Goal: Information Seeking & Learning: Check status

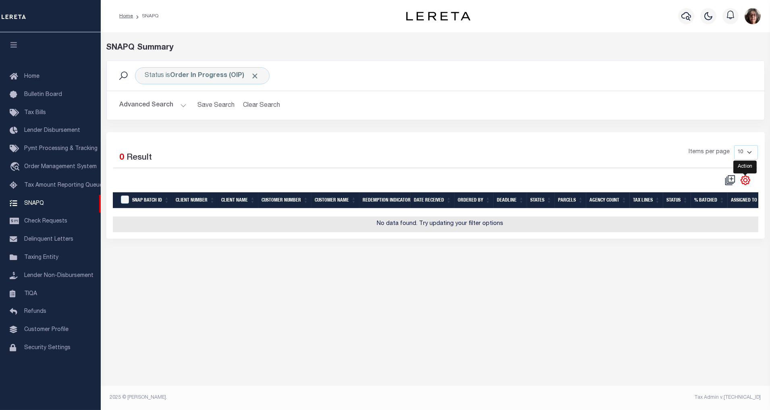
click at [748, 182] on icon "" at bounding box center [745, 180] width 9 height 9
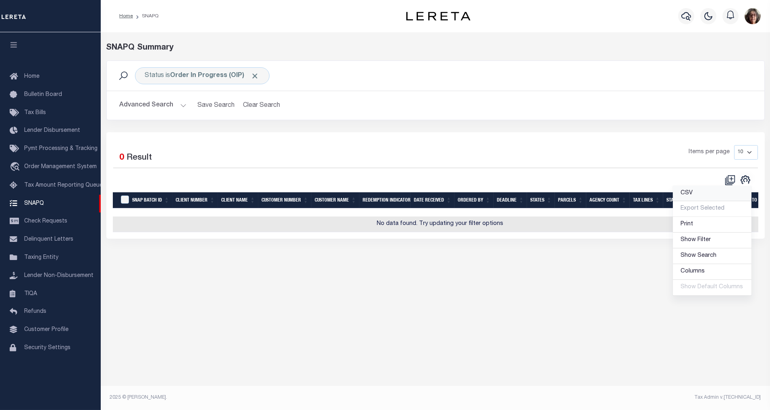
click at [690, 196] on span "CSV" at bounding box center [687, 193] width 12 height 6
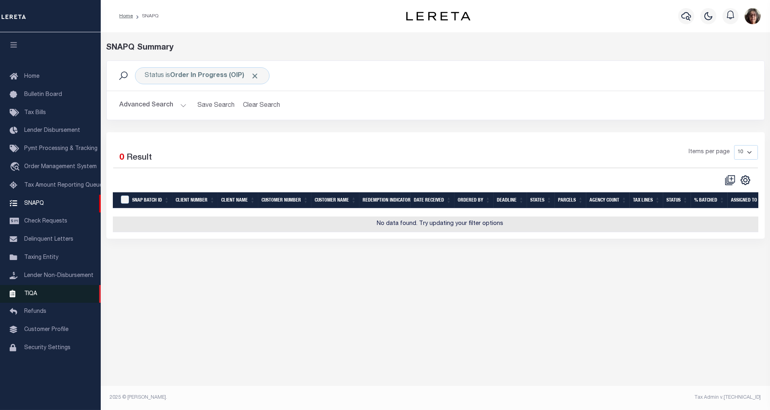
click at [30, 294] on span "TIQA" at bounding box center [30, 293] width 13 height 6
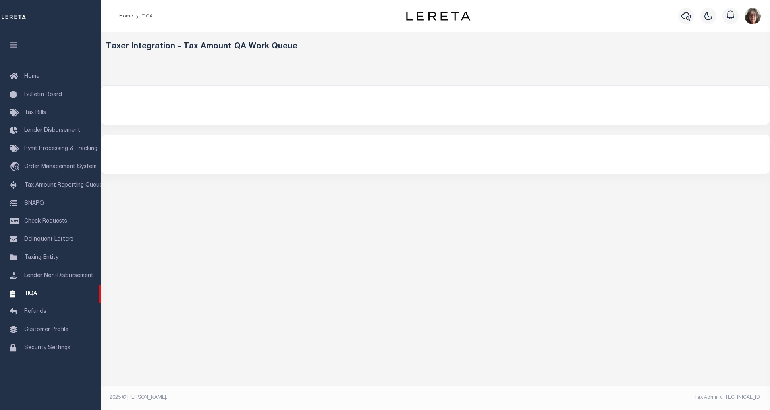
select select "200"
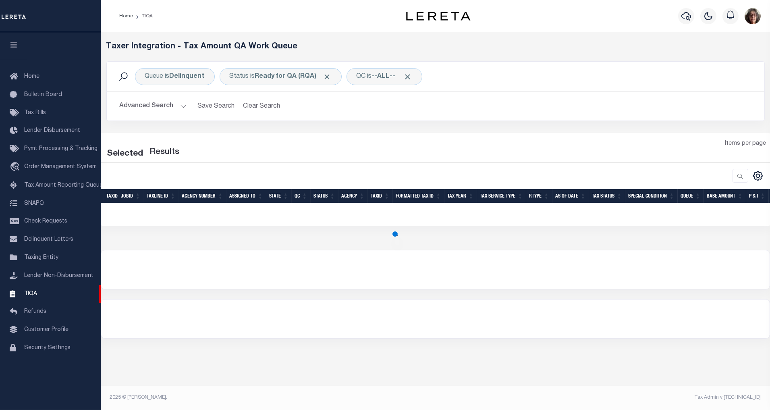
select select "200"
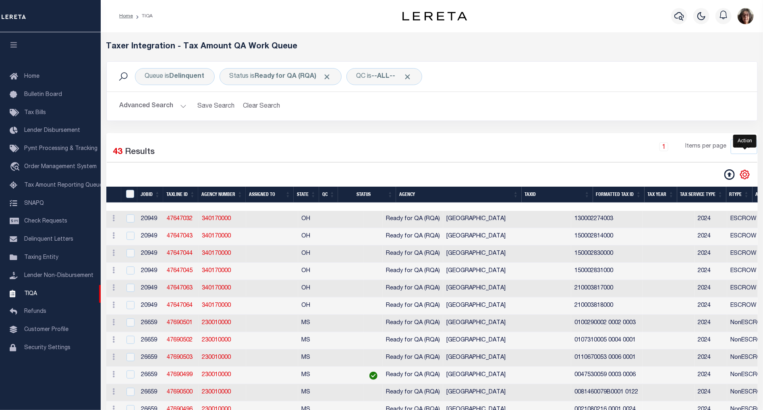
click at [744, 176] on icon "" at bounding box center [744, 174] width 10 height 10
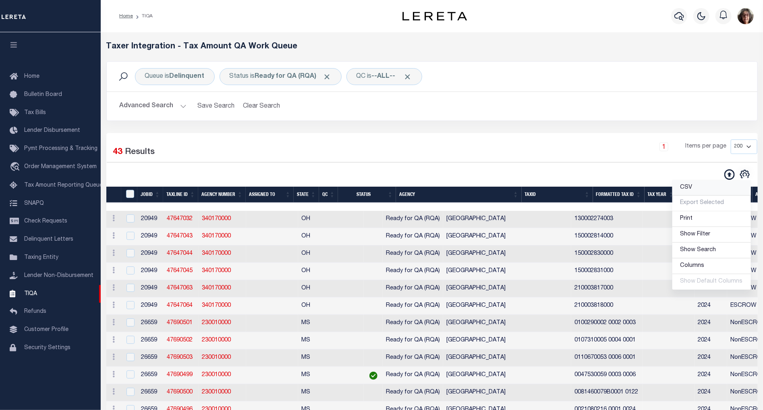
click at [690, 188] on span "CSV" at bounding box center [686, 187] width 12 height 6
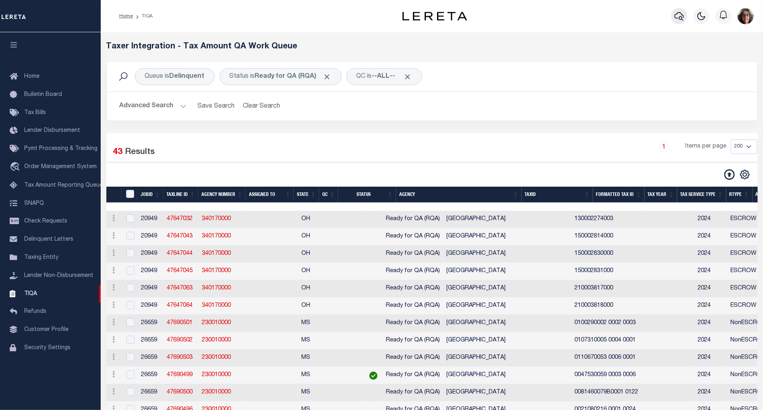
click at [682, 17] on icon "button" at bounding box center [679, 16] width 10 height 8
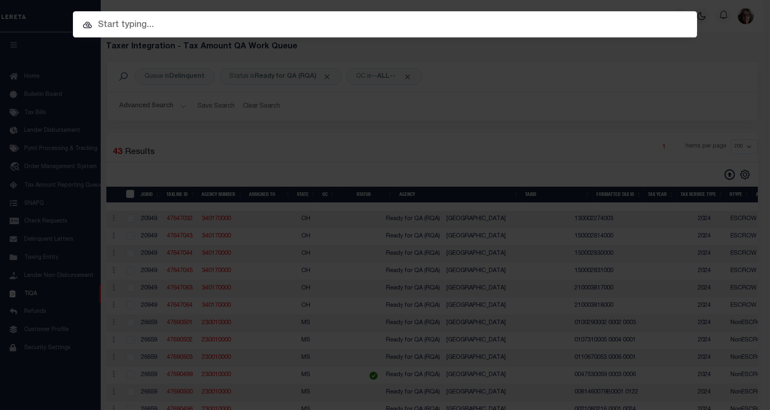
paste input "900003034"
type input "900003034"
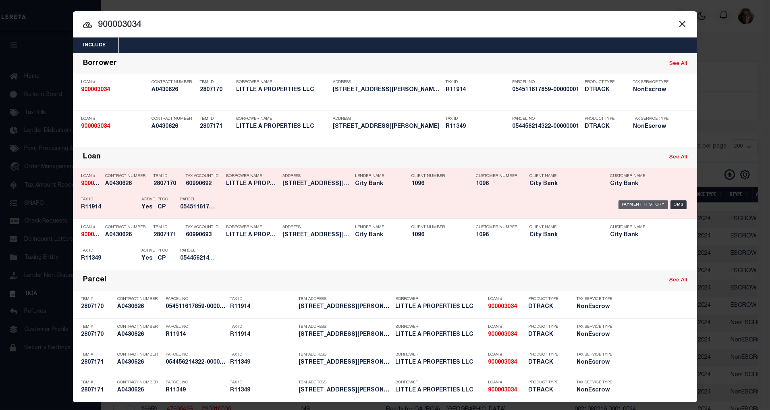
click at [642, 205] on div "Payment History" at bounding box center [643, 204] width 50 height 9
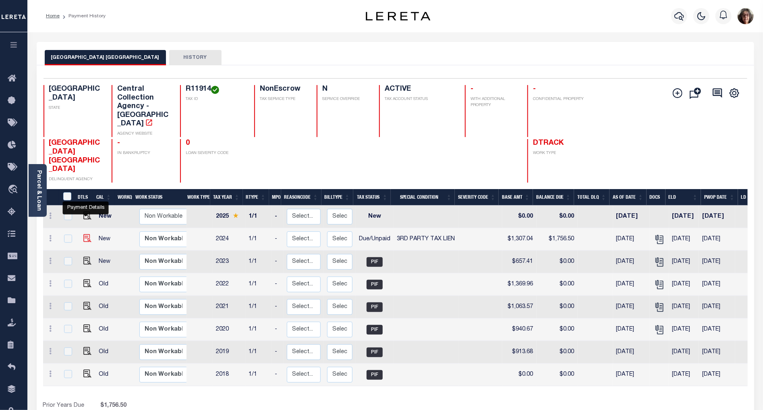
click at [86, 234] on img "" at bounding box center [87, 238] width 8 height 8
checkbox input "true"
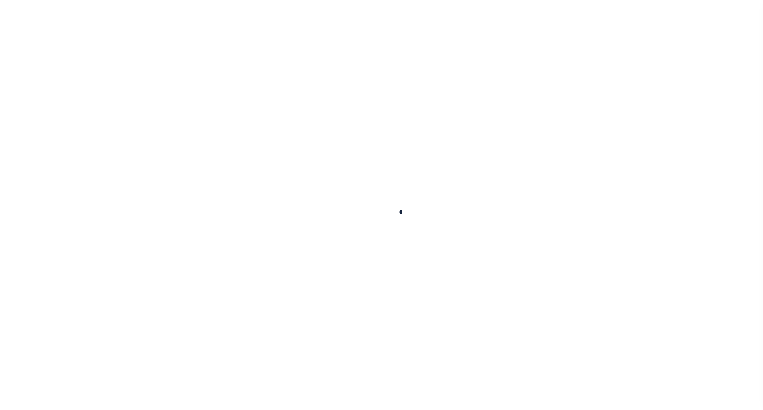
checkbox input "false"
type input "[DATE]"
select select "DUE"
select select "20"
type input "0"
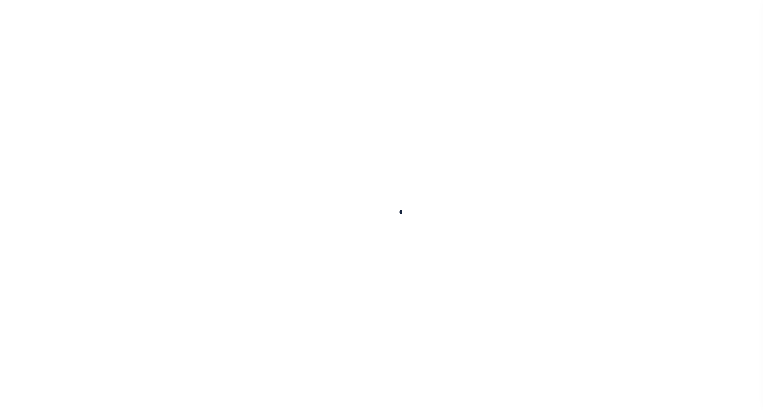
type input "$1,307.04"
type input "$449.46"
type input "$1,756.5"
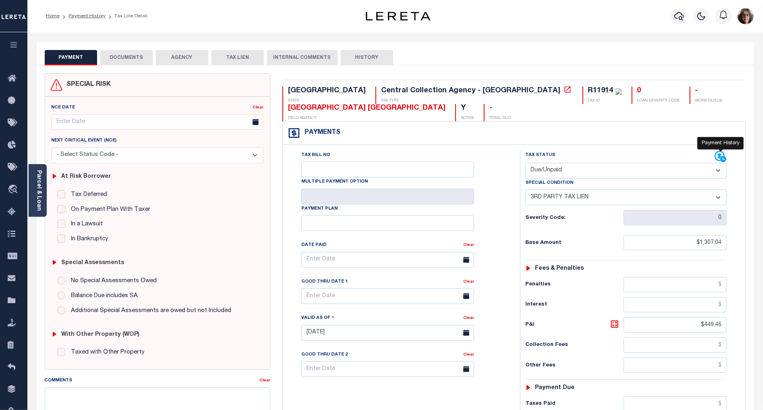
click at [715, 158] on icon at bounding box center [720, 156] width 10 height 10
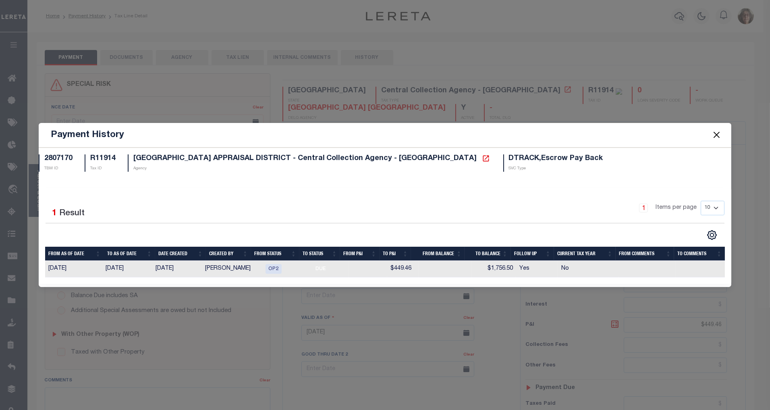
click at [716, 135] on button "Close" at bounding box center [716, 135] width 10 height 10
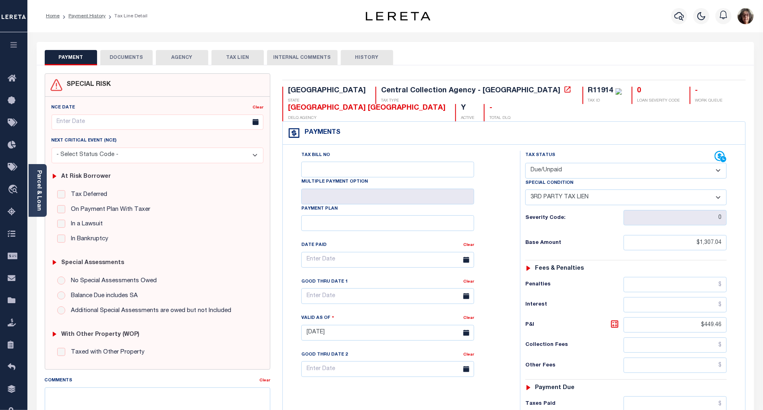
click at [119, 57] on button "DOCUMENTS" at bounding box center [126, 57] width 52 height 15
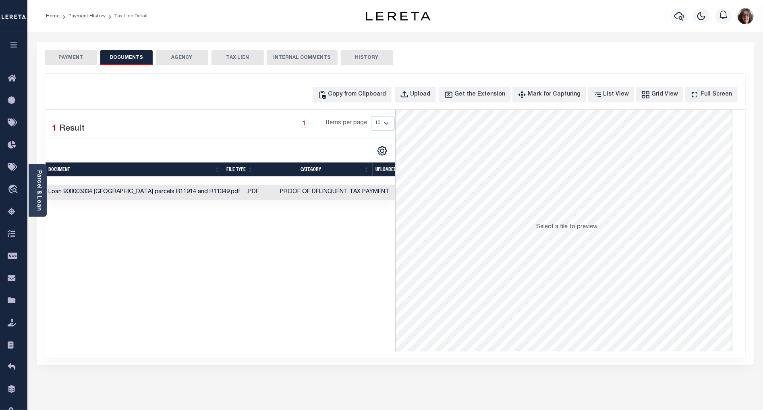
click at [66, 55] on button "PAYMENT" at bounding box center [71, 57] width 52 height 15
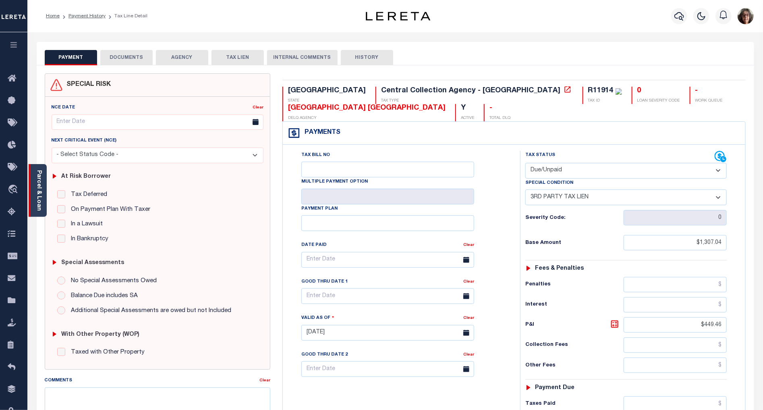
click at [39, 182] on link "Parcel & Loan" at bounding box center [39, 190] width 6 height 41
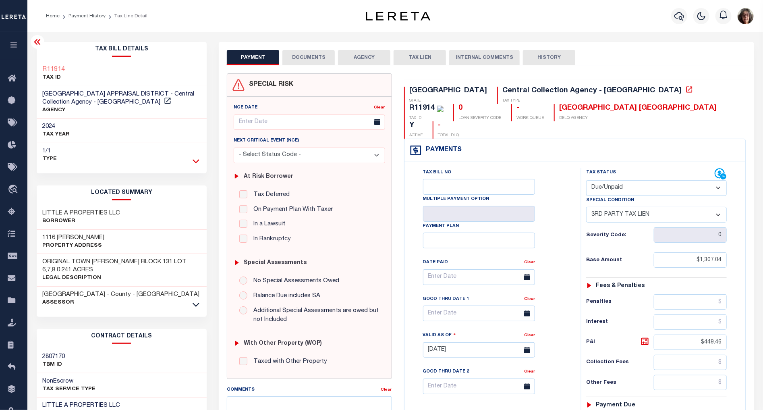
click at [196, 159] on icon at bounding box center [196, 161] width 7 height 8
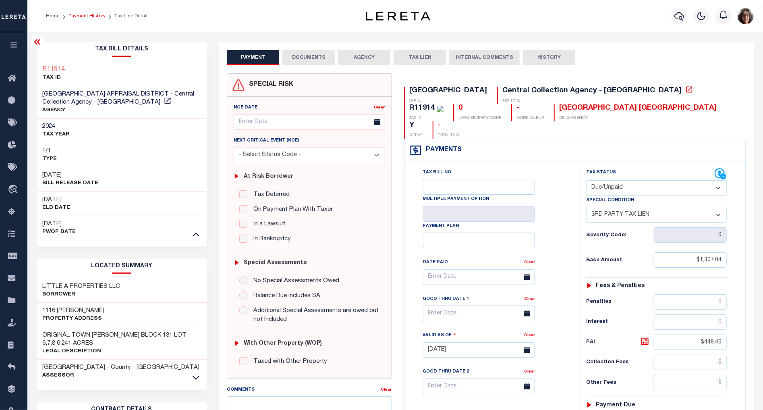
click at [83, 16] on link "Payment History" at bounding box center [86, 16] width 37 height 5
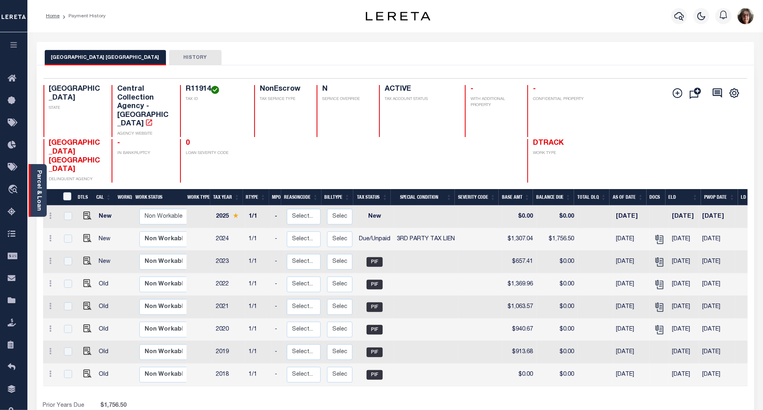
click at [41, 188] on link "Parcel & Loan" at bounding box center [39, 190] width 6 height 41
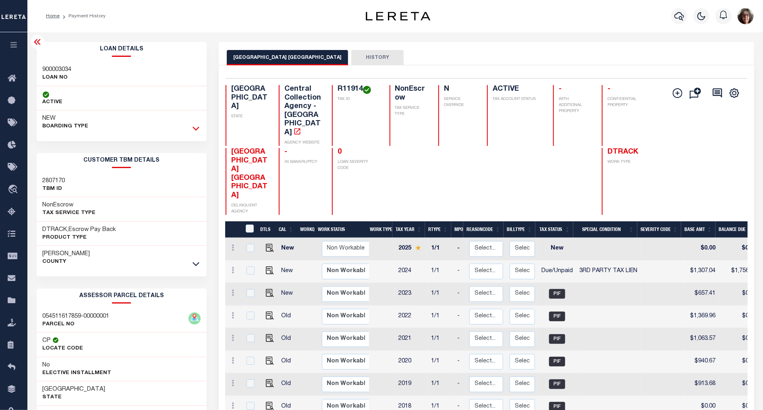
click at [196, 127] on icon at bounding box center [196, 128] width 7 height 8
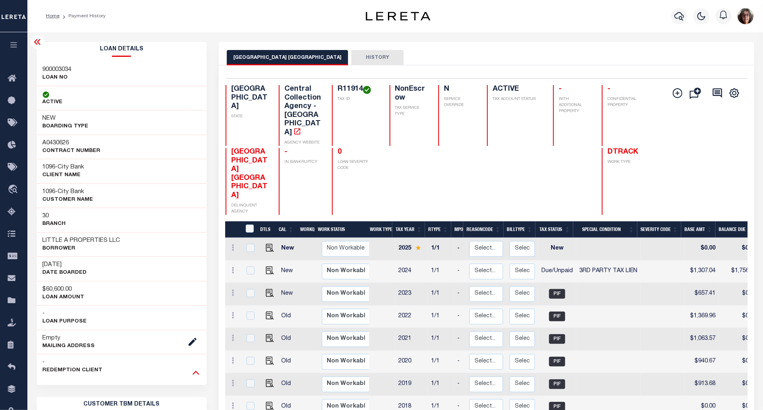
click at [195, 371] on icon at bounding box center [196, 372] width 7 height 8
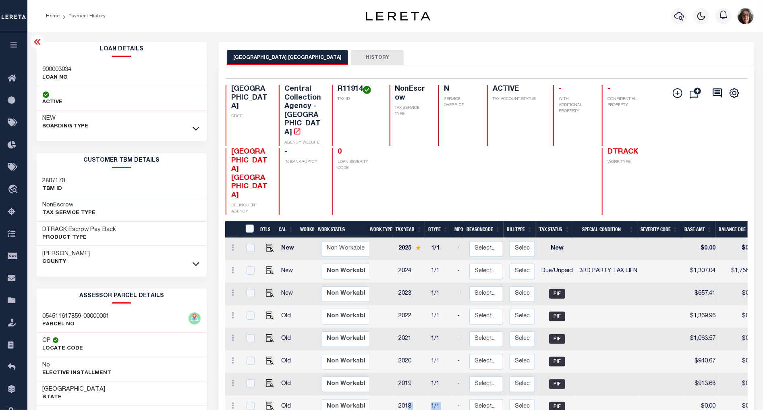
drag, startPoint x: 407, startPoint y: 392, endPoint x: 458, endPoint y: 392, distance: 50.7
click at [458, 396] on tr "Old Non Workable Workable 2018 1/1 - Select... Payment Reversal Taxable Value C…" at bounding box center [623, 407] width 797 height 23
click at [638, 350] on td at bounding box center [608, 361] width 64 height 23
checkbox input "true"
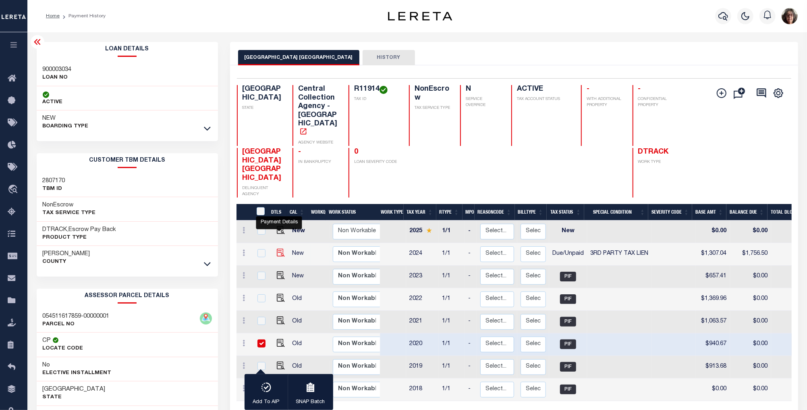
click at [280, 249] on img "" at bounding box center [281, 253] width 8 height 8
checkbox input "true"
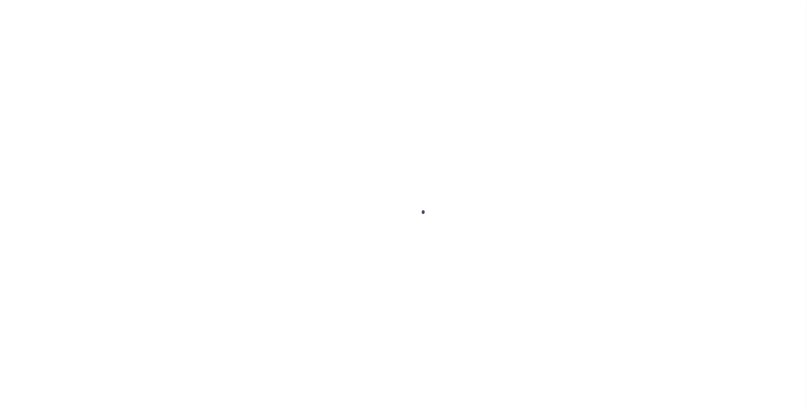
select select "DUE"
select select "20"
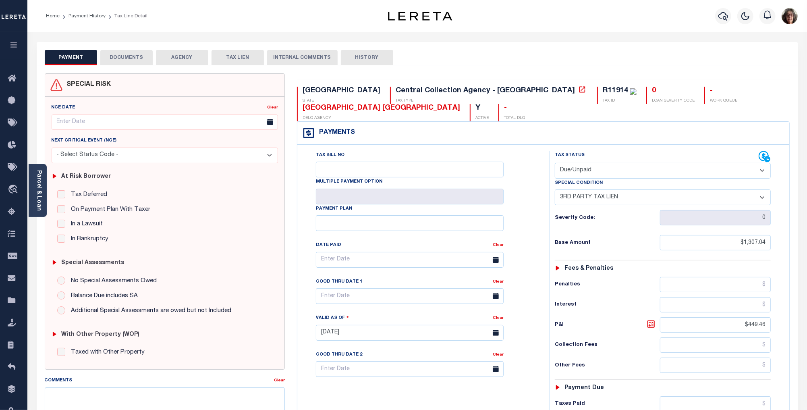
click at [358, 56] on button "HISTORY" at bounding box center [367, 57] width 52 height 15
select select "50"
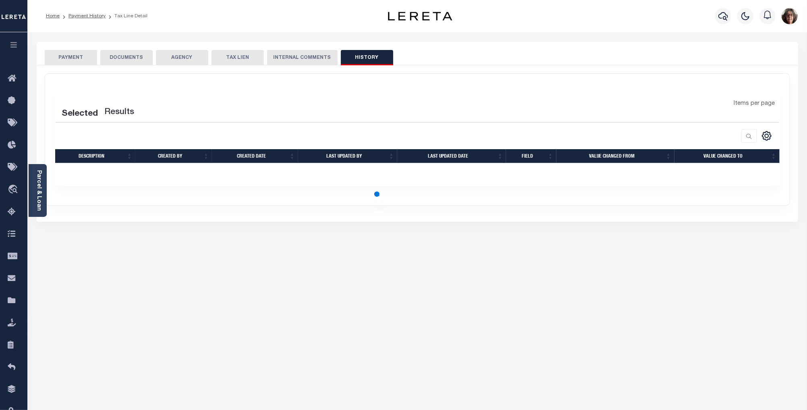
select select "50"
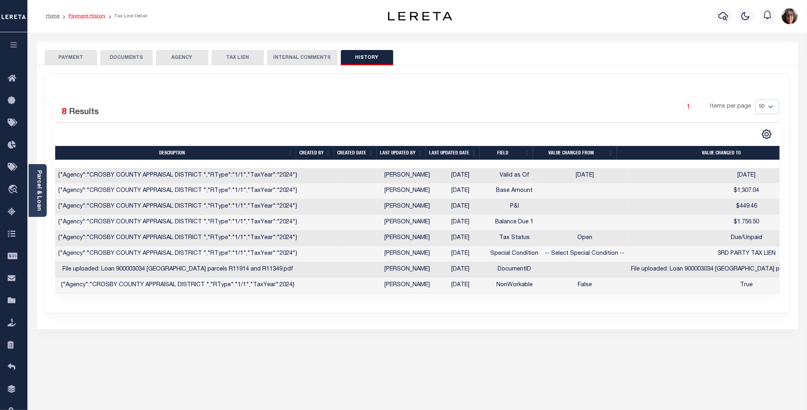
click at [87, 15] on link "Payment History" at bounding box center [86, 16] width 37 height 5
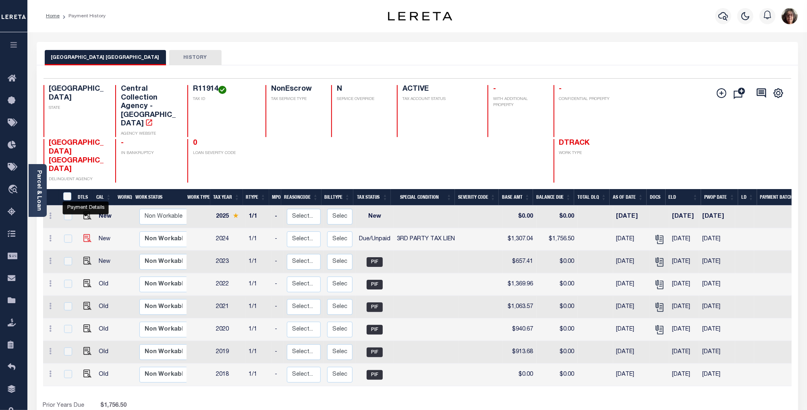
click at [87, 234] on img "" at bounding box center [87, 238] width 8 height 8
checkbox input "true"
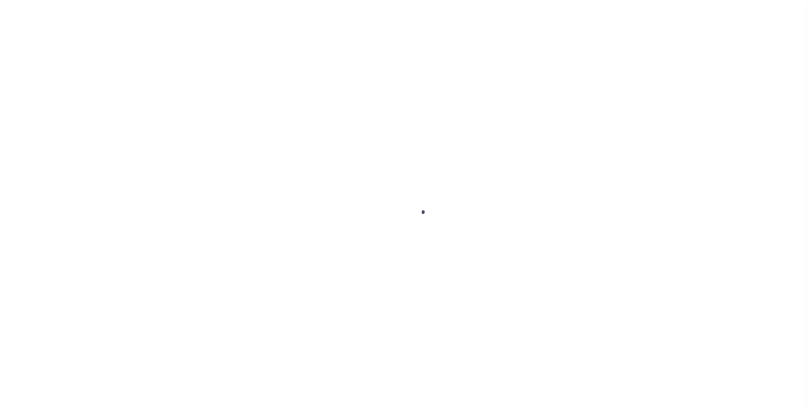
select select "DUE"
select select "20"
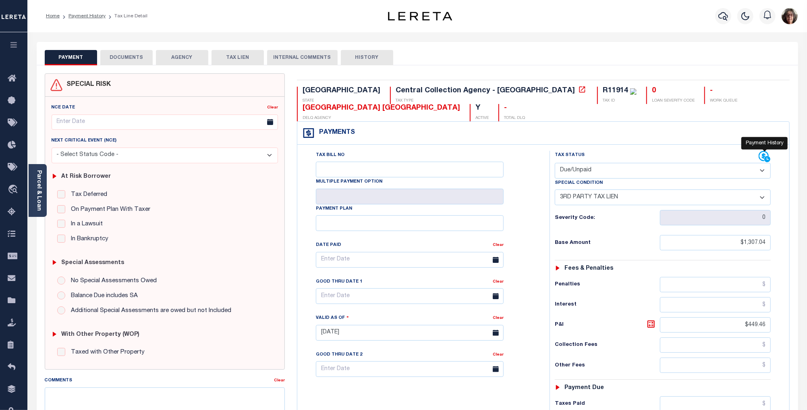
click at [760, 157] on icon at bounding box center [764, 157] width 12 height 12
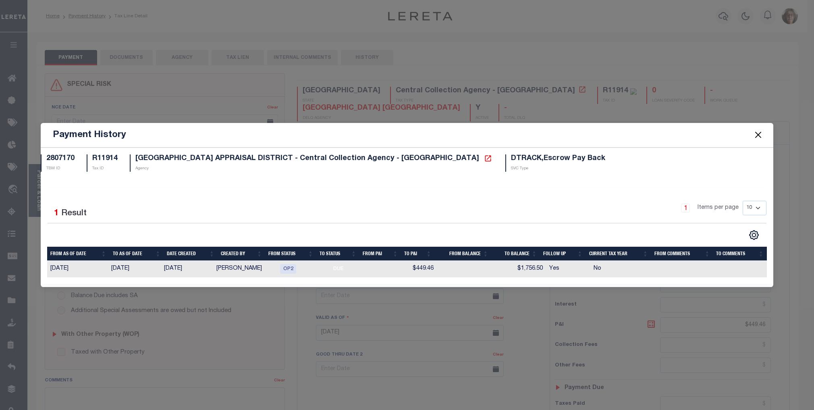
click at [763, 135] on button "Close" at bounding box center [758, 135] width 10 height 10
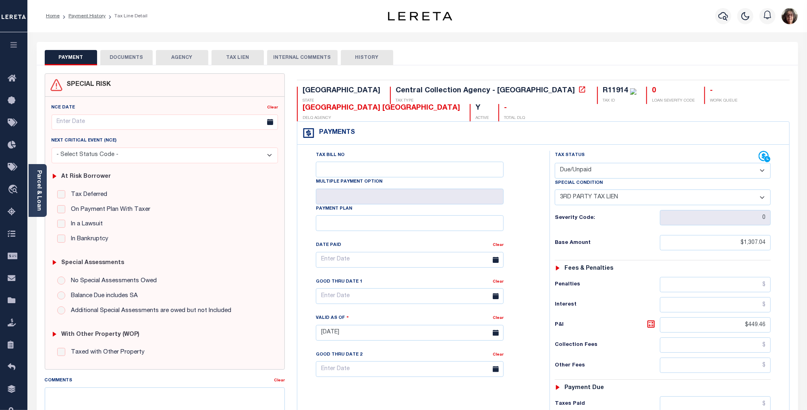
click at [362, 57] on button "HISTORY" at bounding box center [367, 57] width 52 height 15
select select "50"
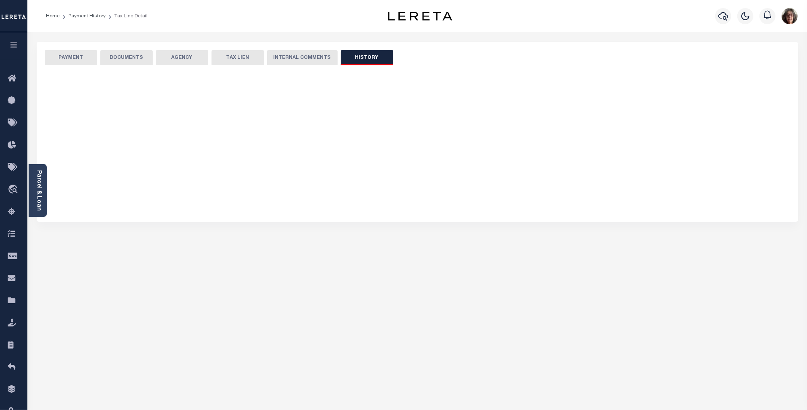
select select "50"
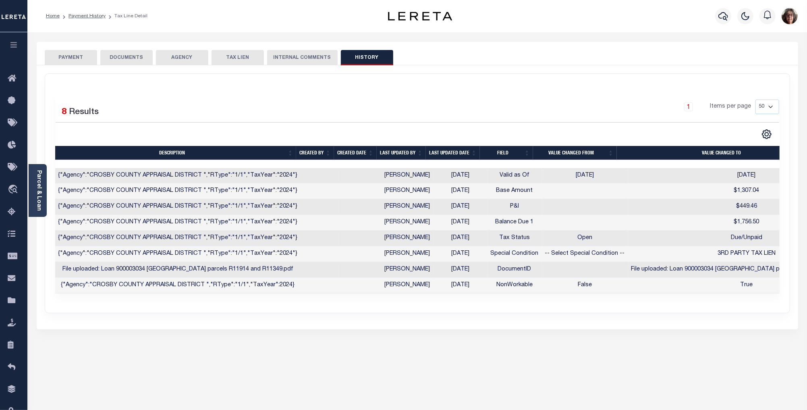
click at [303, 58] on button "INTERNAL COMMENTS" at bounding box center [302, 57] width 70 height 15
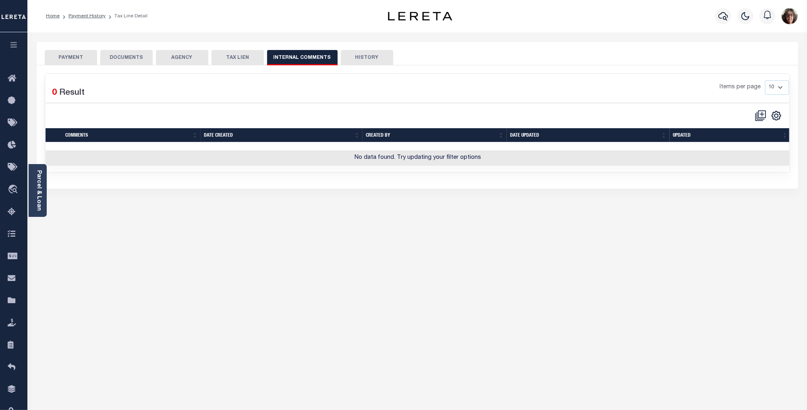
click at [242, 58] on button "TAX LIEN" at bounding box center [237, 57] width 52 height 15
checkbox input "false"
radio input "true"
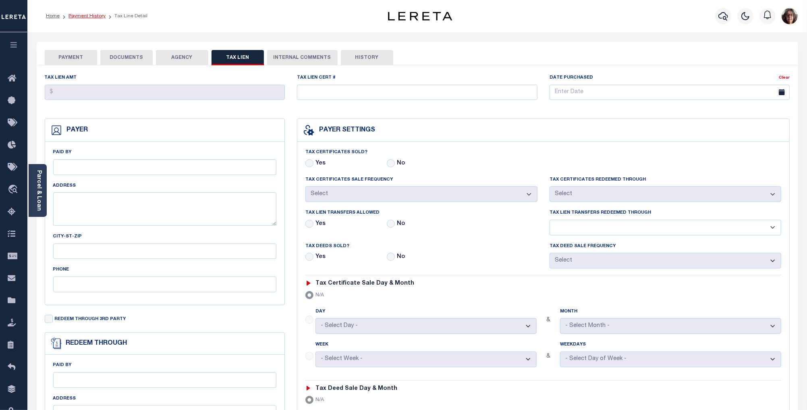
click at [82, 17] on link "Payment History" at bounding box center [86, 16] width 37 height 5
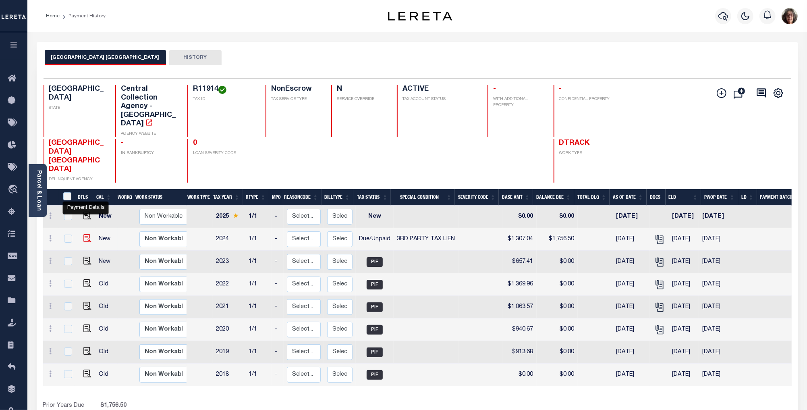
click at [85, 234] on img "" at bounding box center [87, 238] width 8 height 8
checkbox input "true"
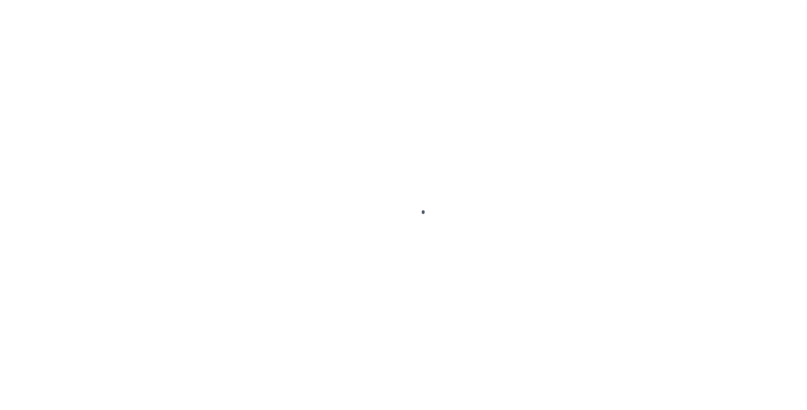
select select "DUE"
select select "20"
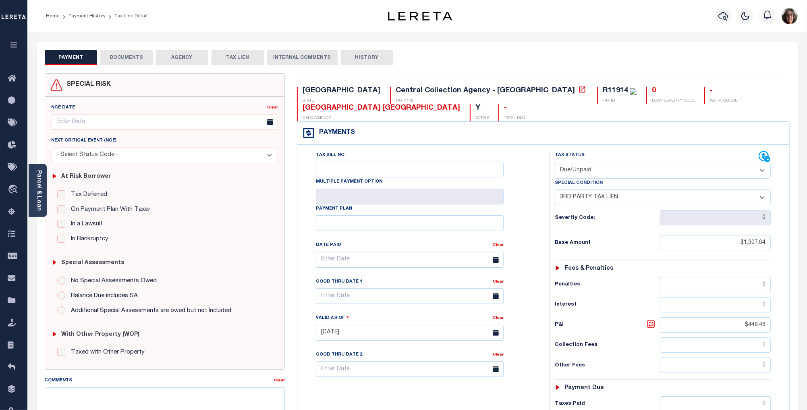
click at [365, 56] on button "HISTORY" at bounding box center [367, 57] width 52 height 15
select select "50"
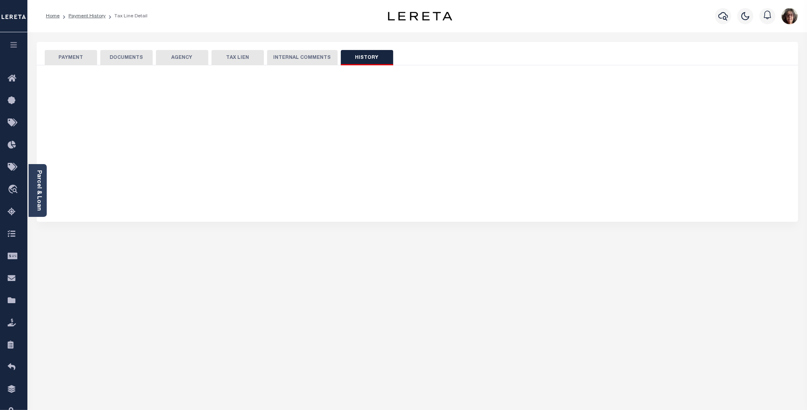
select select "50"
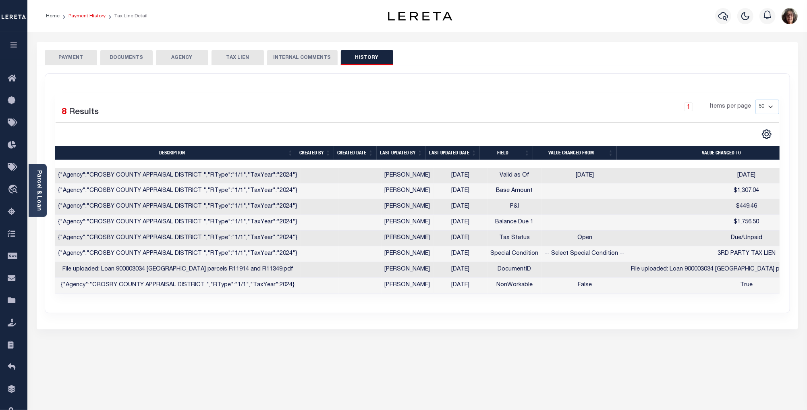
click at [86, 17] on link "Payment History" at bounding box center [86, 16] width 37 height 5
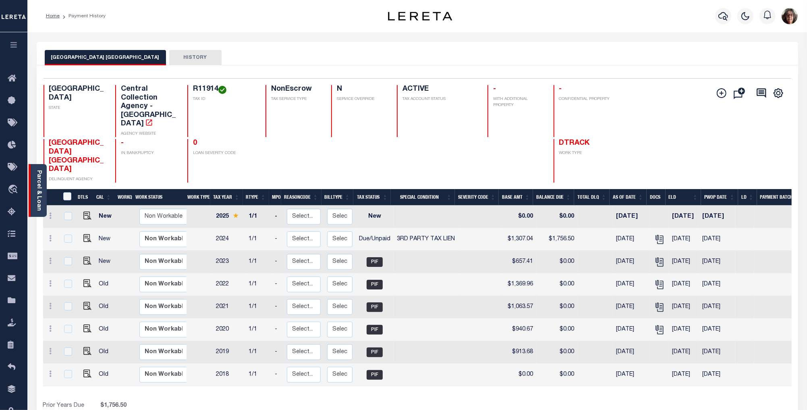
click at [36, 191] on link "Parcel & Loan" at bounding box center [39, 190] width 6 height 41
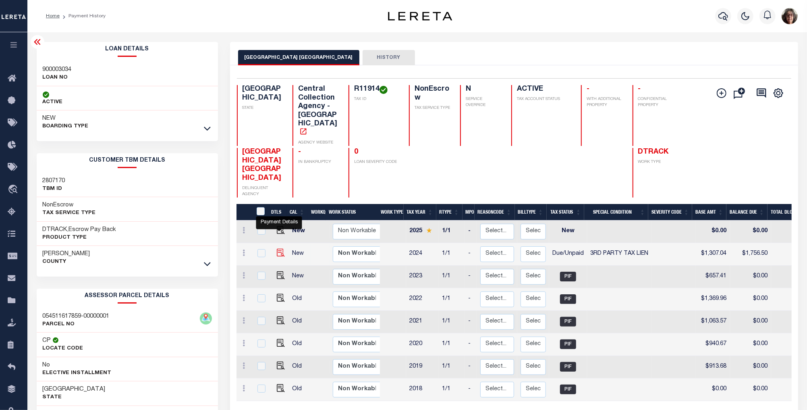
click at [279, 249] on img "" at bounding box center [281, 253] width 8 height 8
checkbox input "true"
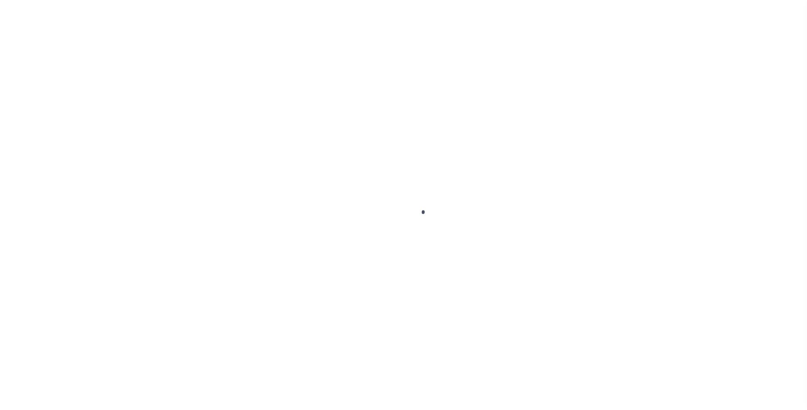
select select "DUE"
select select "20"
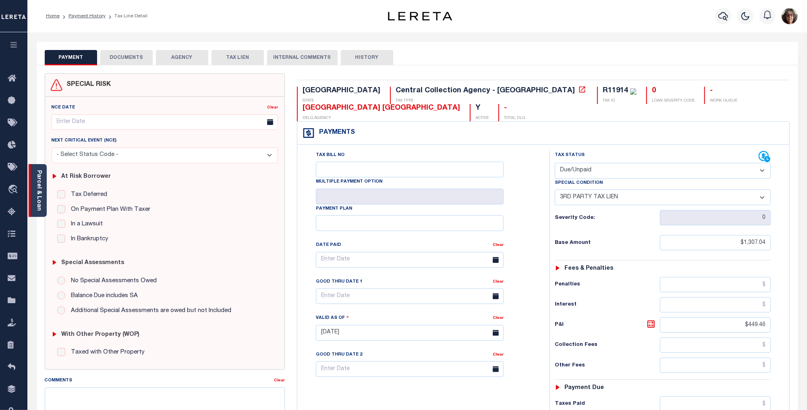
click at [37, 198] on link "Parcel & Loan" at bounding box center [39, 190] width 6 height 41
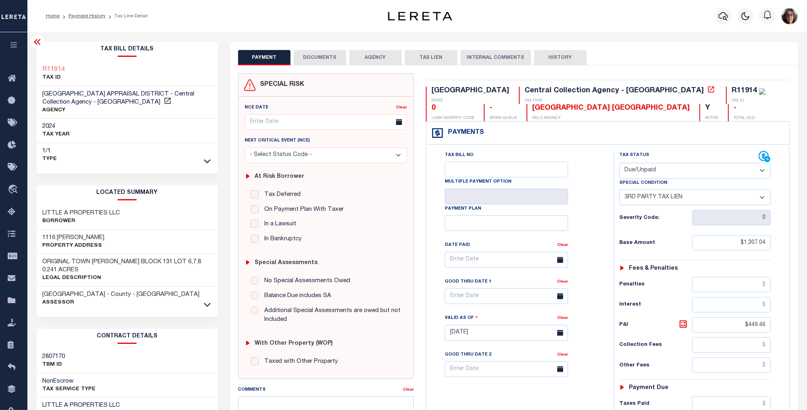
click at [557, 56] on button "HISTORY" at bounding box center [560, 57] width 52 height 15
select select "50"
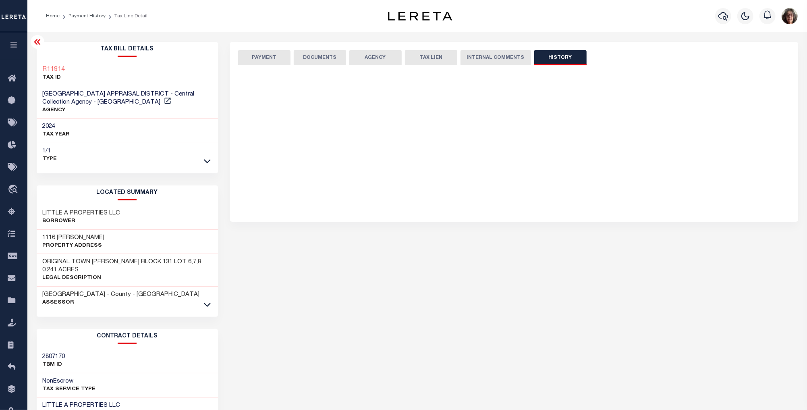
select select "50"
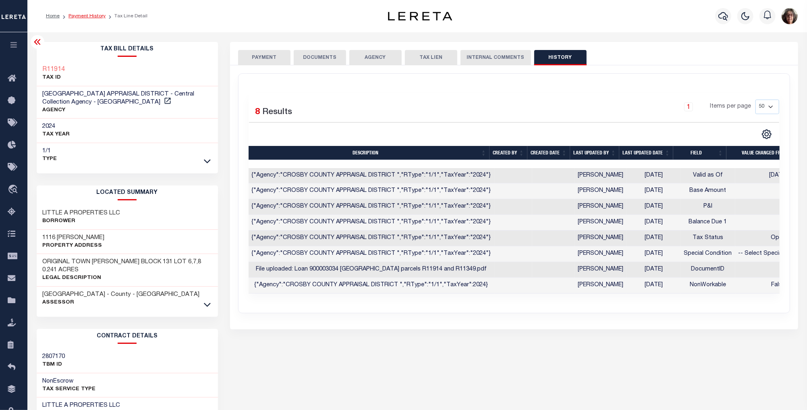
click at [79, 16] on link "Payment History" at bounding box center [86, 16] width 37 height 5
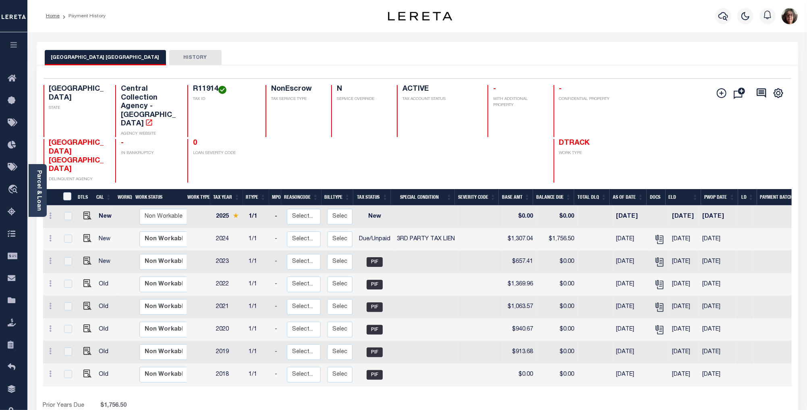
click at [186, 58] on button "HISTORY" at bounding box center [195, 57] width 52 height 15
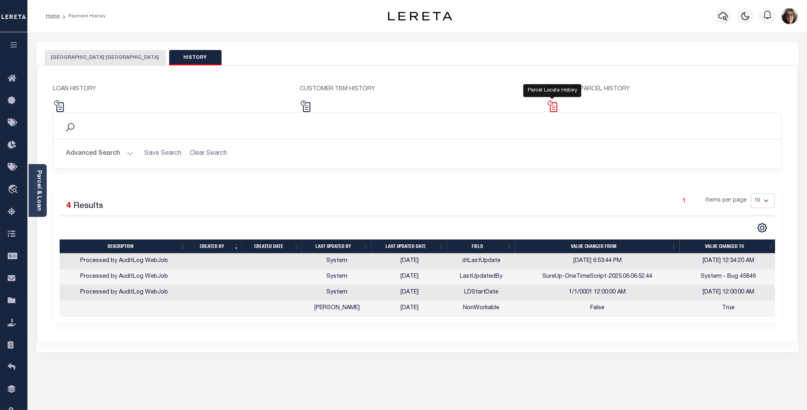
click at [553, 106] on img at bounding box center [553, 106] width 12 height 12
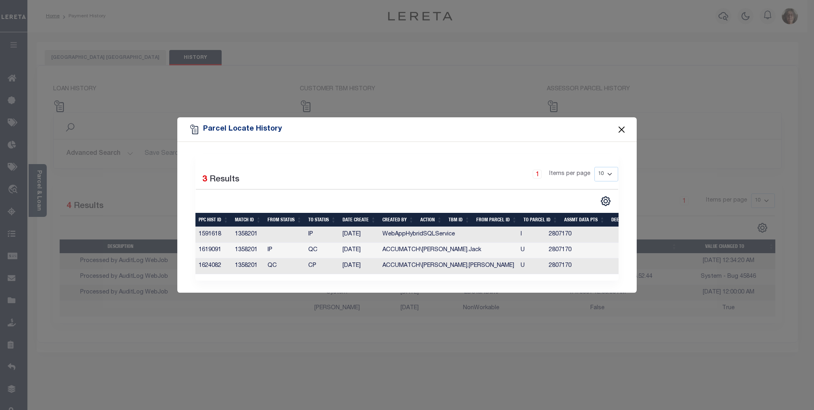
click at [619, 126] on button "Close" at bounding box center [621, 129] width 10 height 10
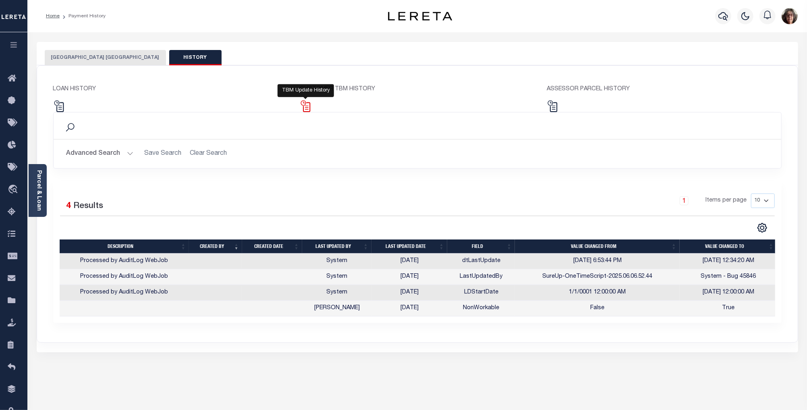
click at [307, 108] on img at bounding box center [306, 106] width 12 height 12
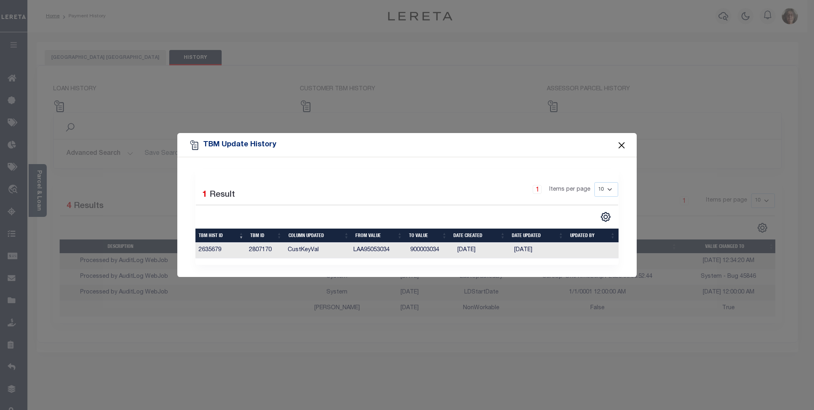
click at [623, 143] on button "Close" at bounding box center [621, 145] width 10 height 10
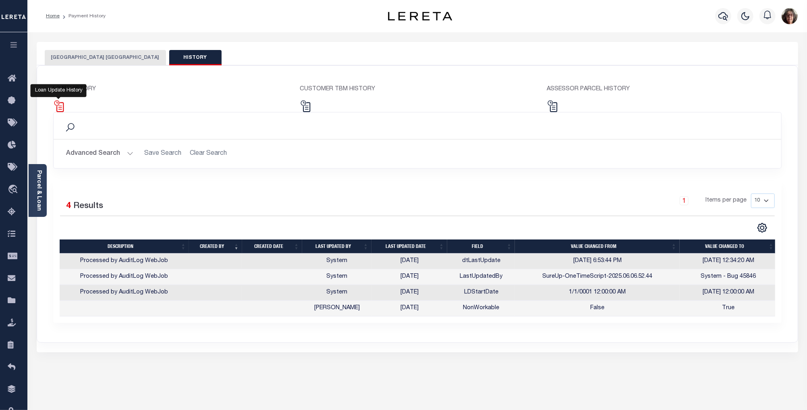
click at [58, 105] on img at bounding box center [59, 106] width 12 height 12
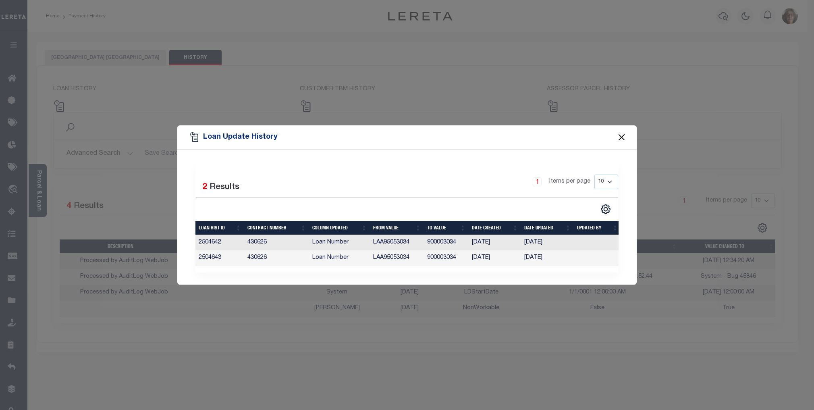
click at [619, 136] on button "Close" at bounding box center [621, 137] width 10 height 10
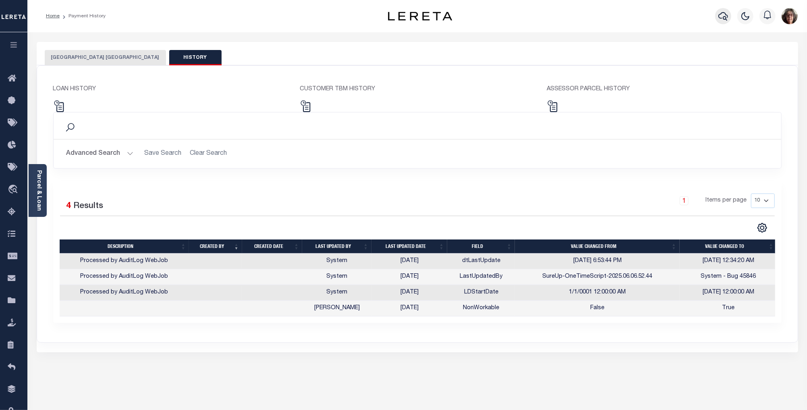
click at [723, 17] on icon "button" at bounding box center [723, 16] width 10 height 10
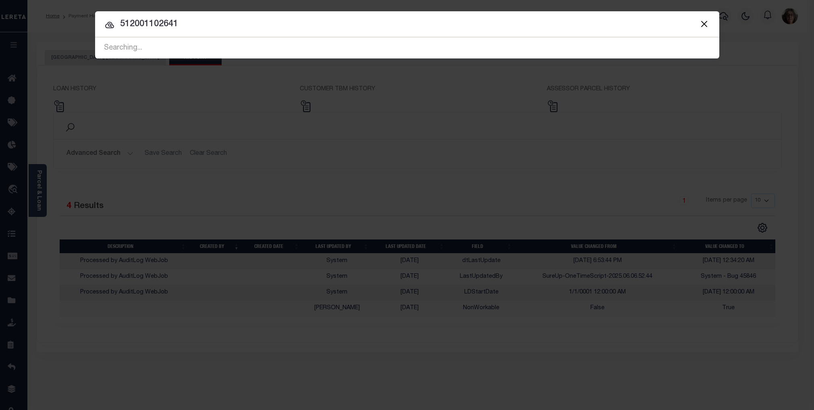
type input "512001102641"
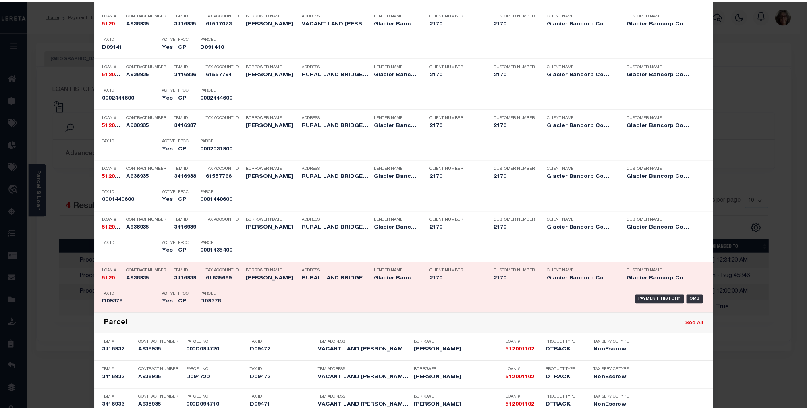
scroll to position [716, 0]
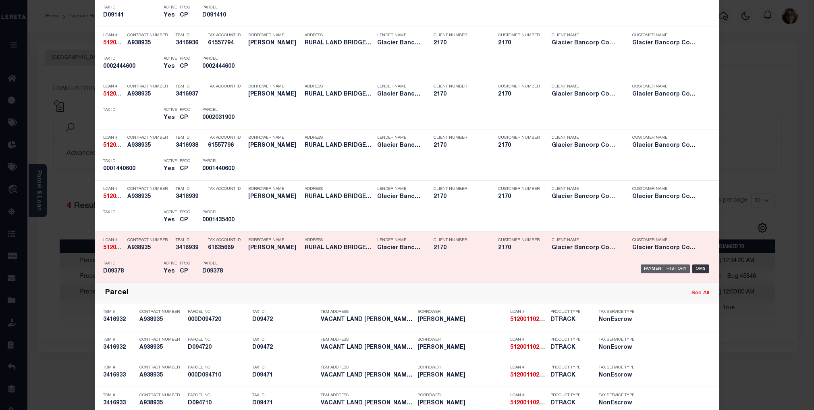
click at [646, 269] on div "Payment History" at bounding box center [665, 268] width 50 height 9
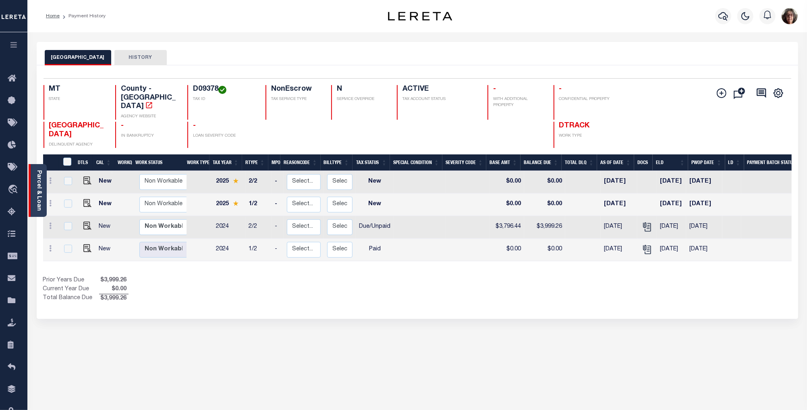
click at [41, 191] on link "Parcel & Loan" at bounding box center [39, 190] width 6 height 41
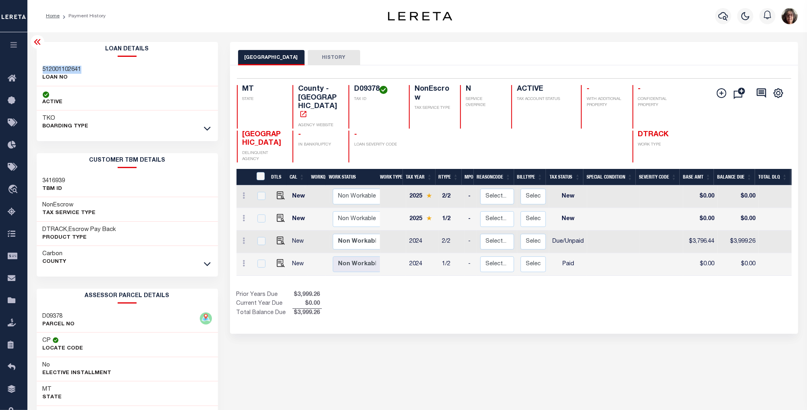
drag, startPoint x: 41, startPoint y: 68, endPoint x: 87, endPoint y: 71, distance: 45.2
click at [87, 71] on div "512001102641 LOAN NO" at bounding box center [127, 74] width 181 height 25
copy h3 "512001102641"
click at [726, 18] on icon "button" at bounding box center [723, 16] width 10 height 8
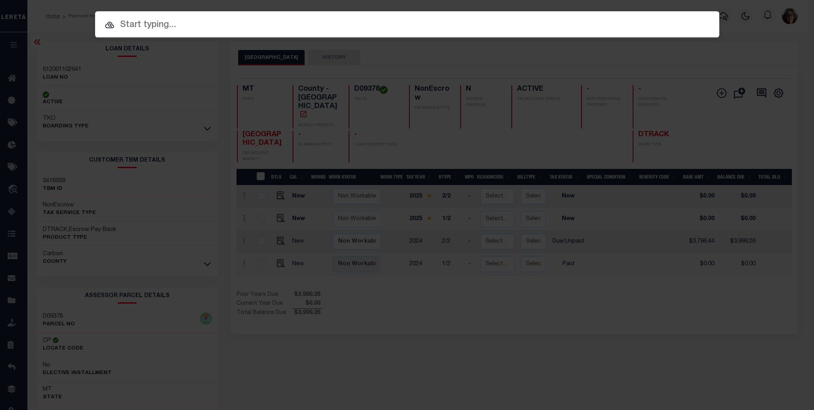
paste input "512001102641"
type input "512001102641"
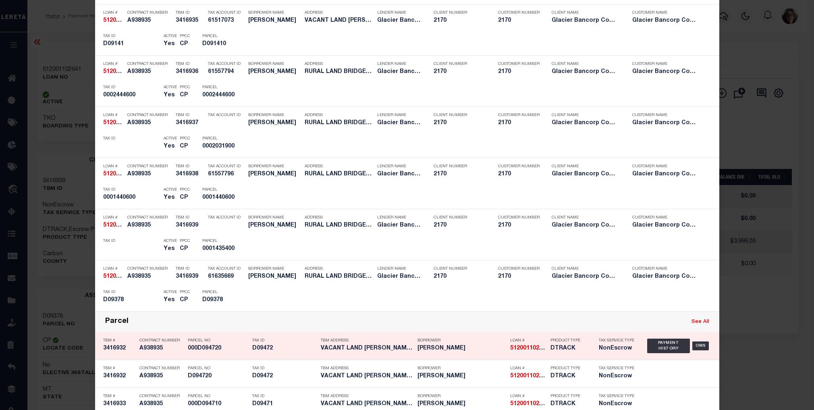
scroll to position [716, 0]
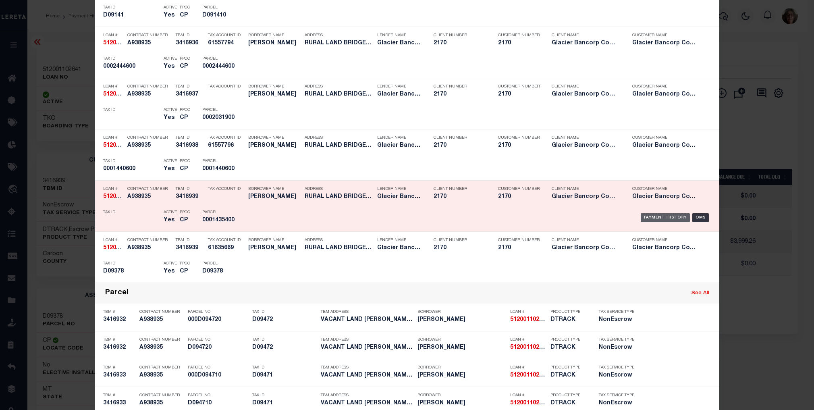
click at [677, 217] on div "Payment History" at bounding box center [665, 217] width 50 height 9
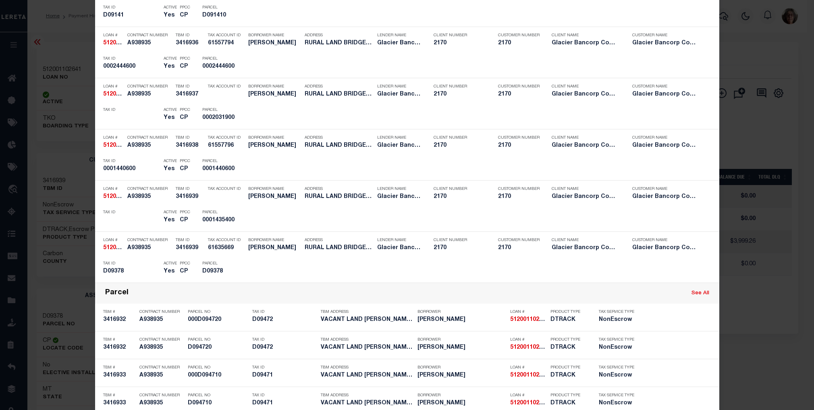
scroll to position [0, 0]
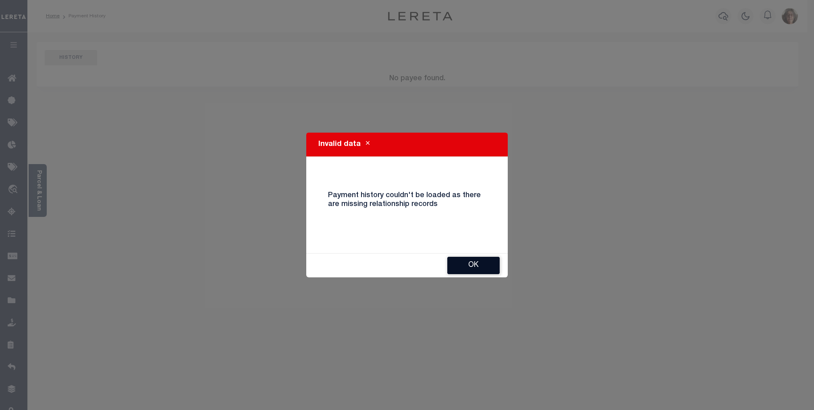
click at [476, 266] on button "Ok" at bounding box center [473, 265] width 52 height 17
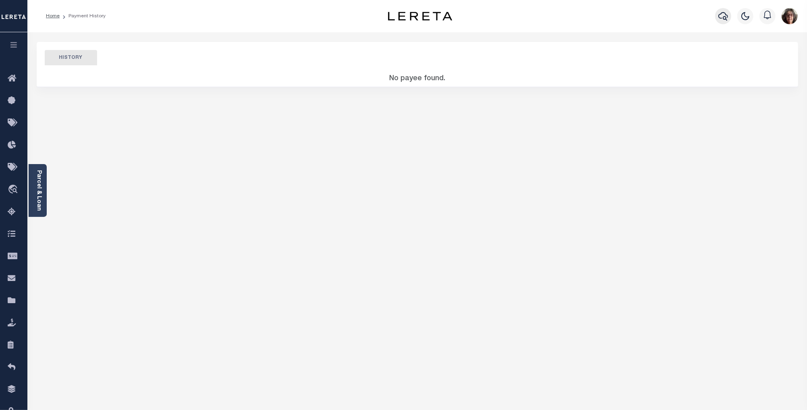
click at [723, 18] on icon "button" at bounding box center [723, 16] width 10 height 10
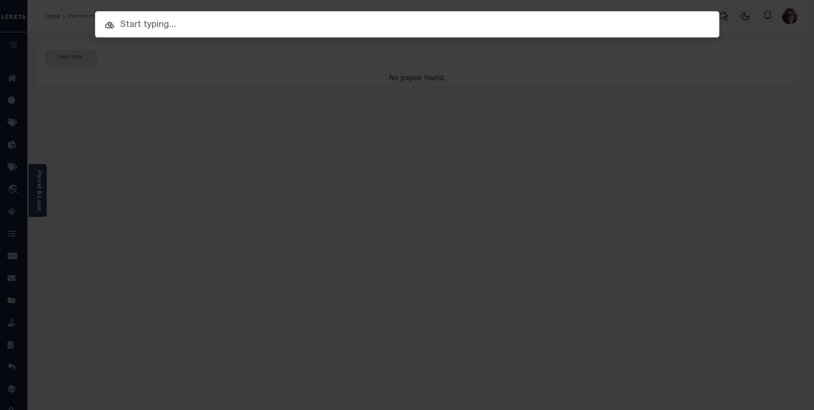
click at [122, 23] on input "text" at bounding box center [407, 25] width 624 height 14
paste input "900003034"
type input "900003034"
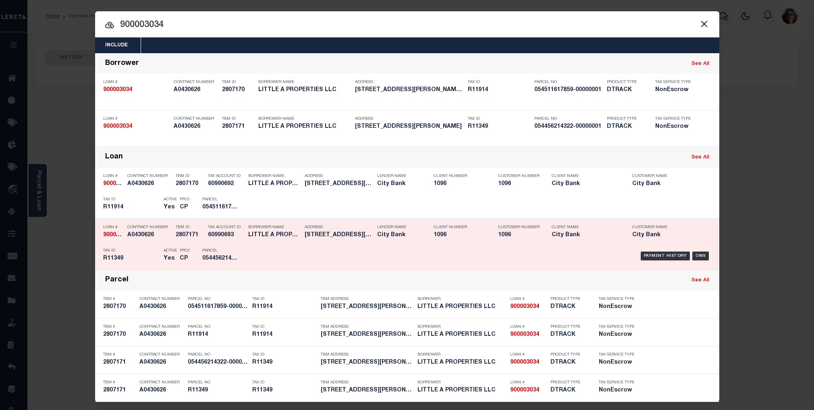
scroll to position [3, 0]
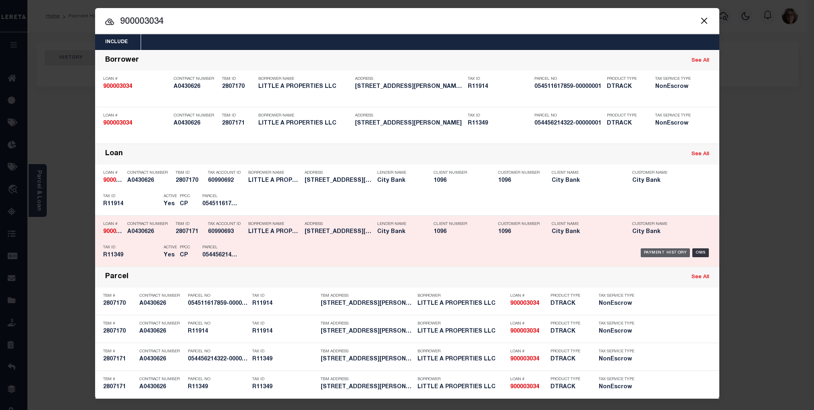
click at [657, 251] on div "Payment History" at bounding box center [665, 252] width 50 height 9
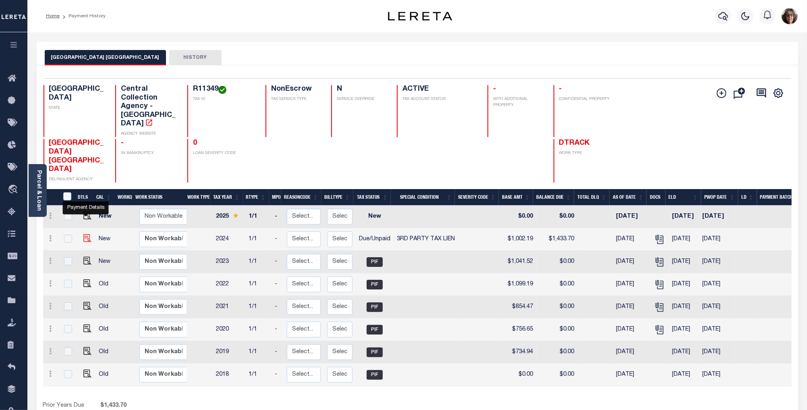
click at [85, 234] on img "" at bounding box center [87, 238] width 8 height 8
checkbox input "true"
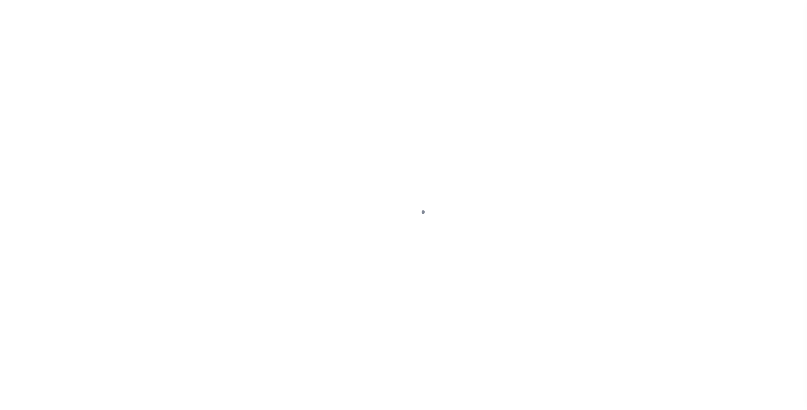
select select "DUE"
select select "20"
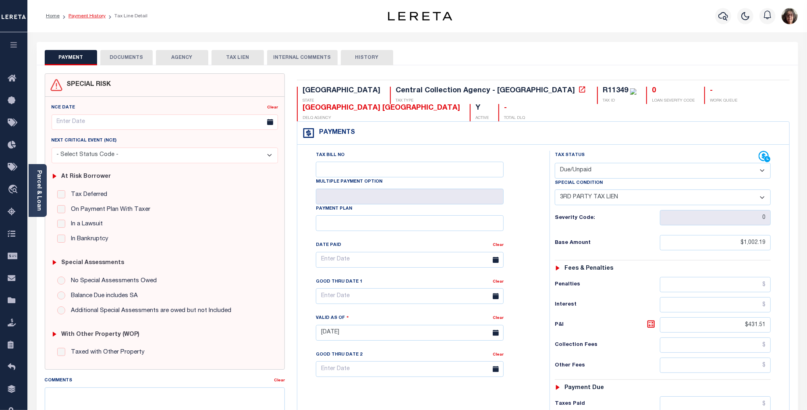
click at [86, 15] on link "Payment History" at bounding box center [86, 16] width 37 height 5
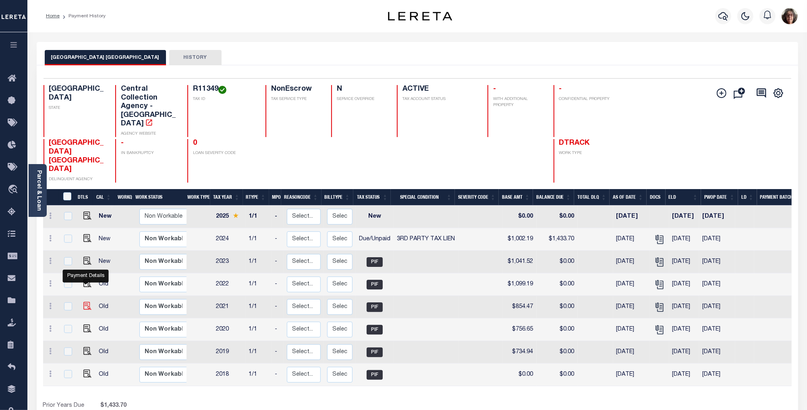
click at [85, 302] on img "" at bounding box center [87, 306] width 8 height 8
checkbox input "true"
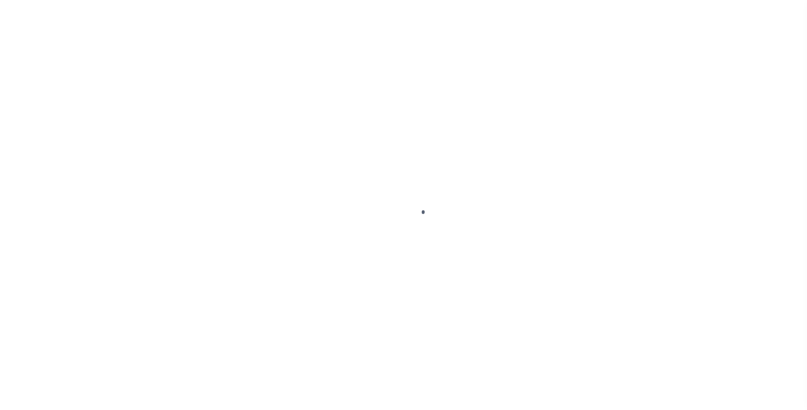
select select "PIF"
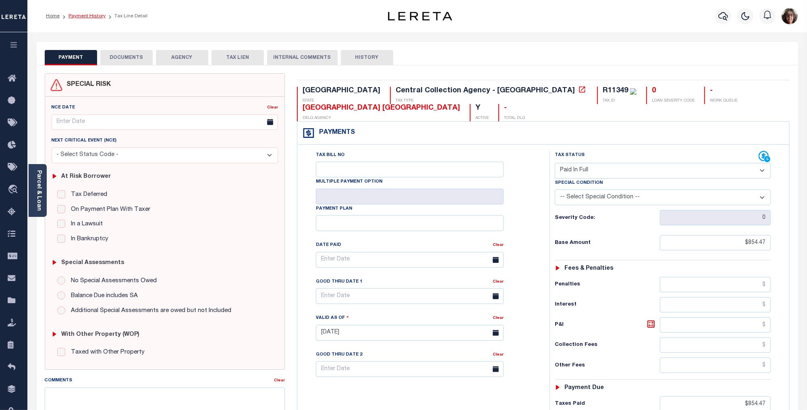
click at [91, 16] on link "Payment History" at bounding box center [86, 16] width 37 height 5
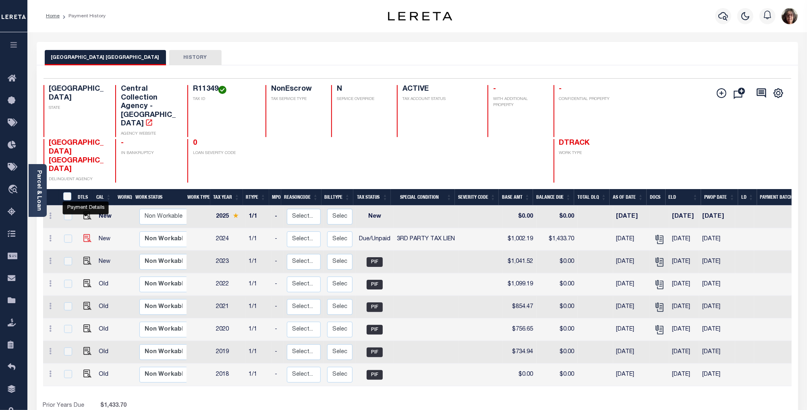
click at [85, 234] on img "" at bounding box center [87, 238] width 8 height 8
checkbox input "true"
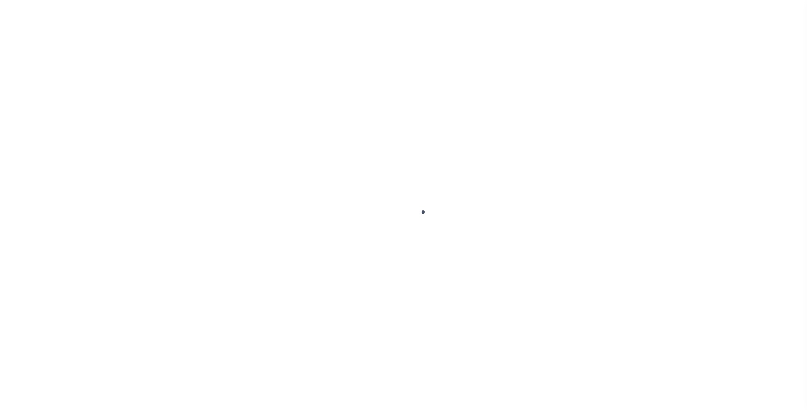
select select "DUE"
select select "20"
